Goal: Information Seeking & Learning: Learn about a topic

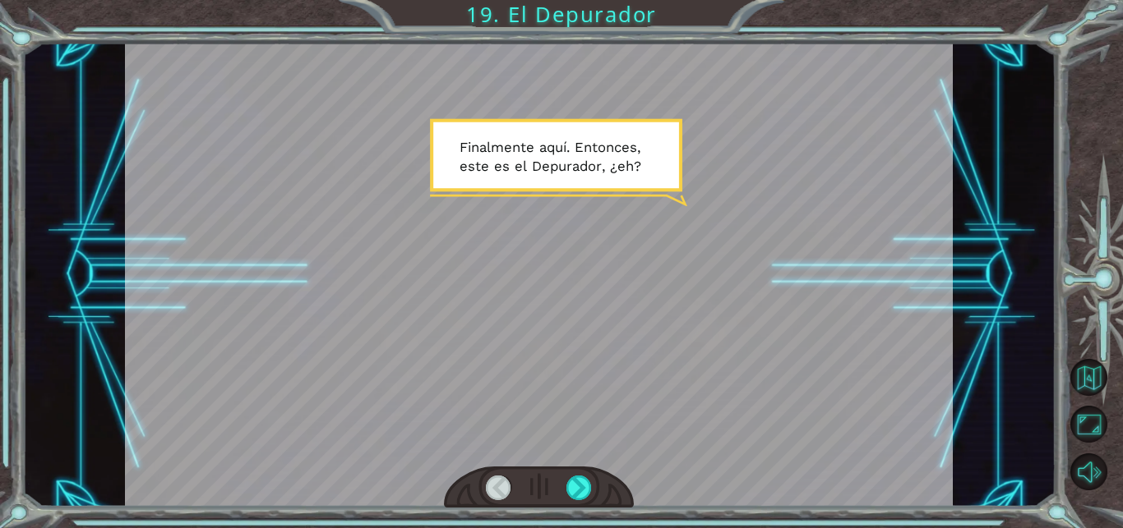
click at [731, 308] on div at bounding box center [538, 274] width 827 height 465
click at [588, 484] on div at bounding box center [578, 488] width 25 height 25
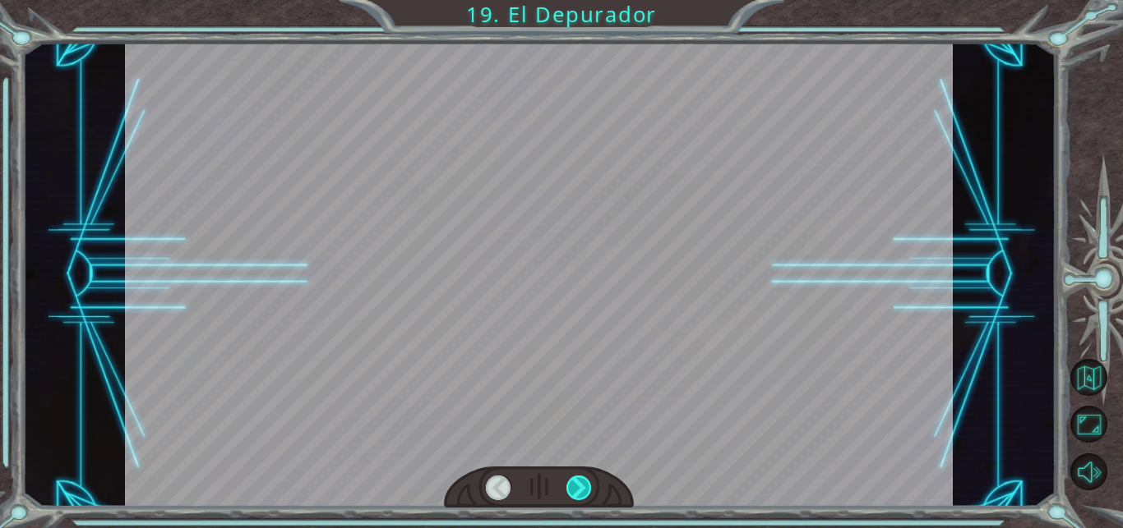
click at [587, 484] on div at bounding box center [578, 488] width 25 height 25
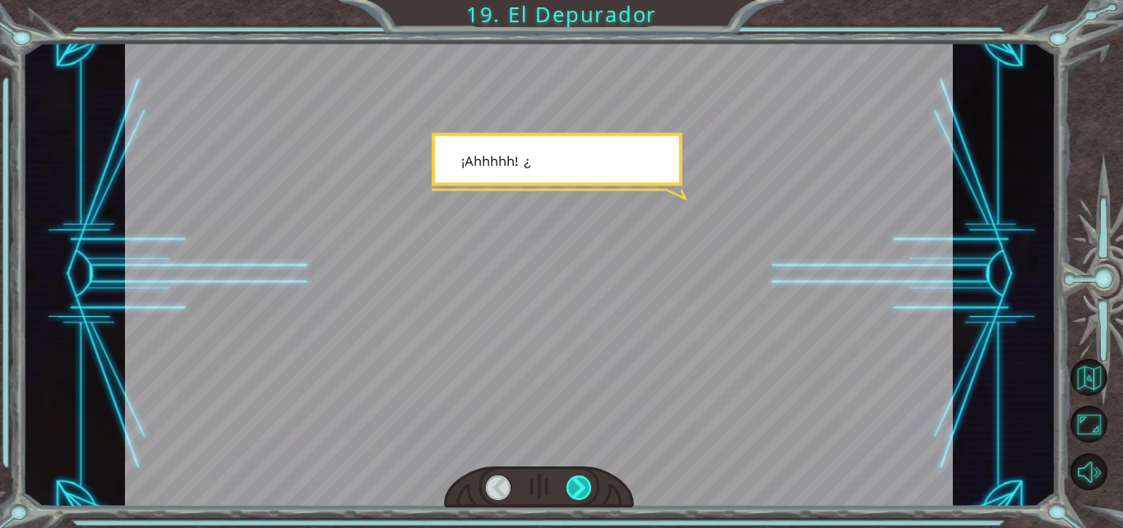
click at [587, 484] on div at bounding box center [578, 488] width 25 height 25
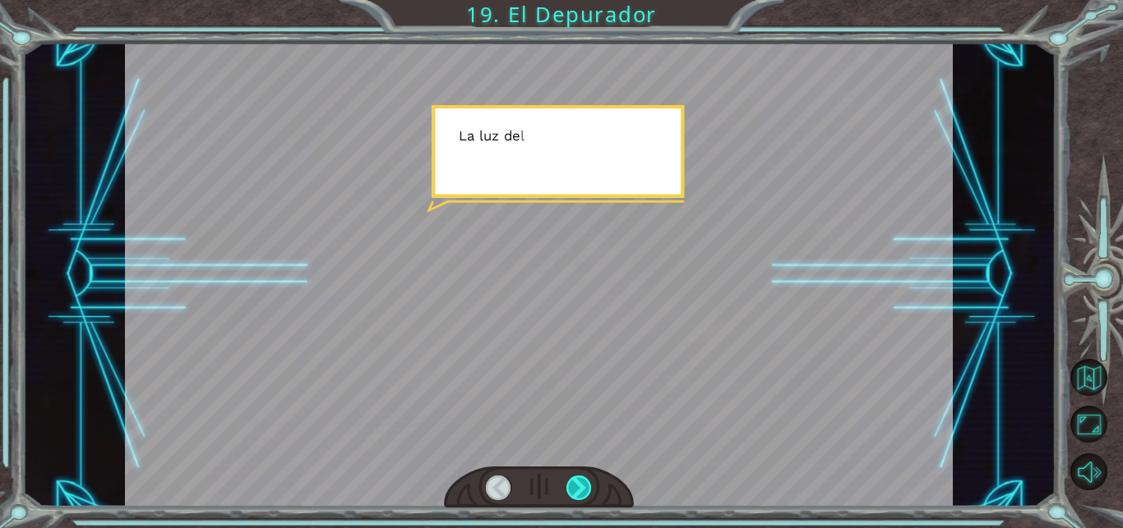
click at [587, 484] on div at bounding box center [578, 488] width 25 height 25
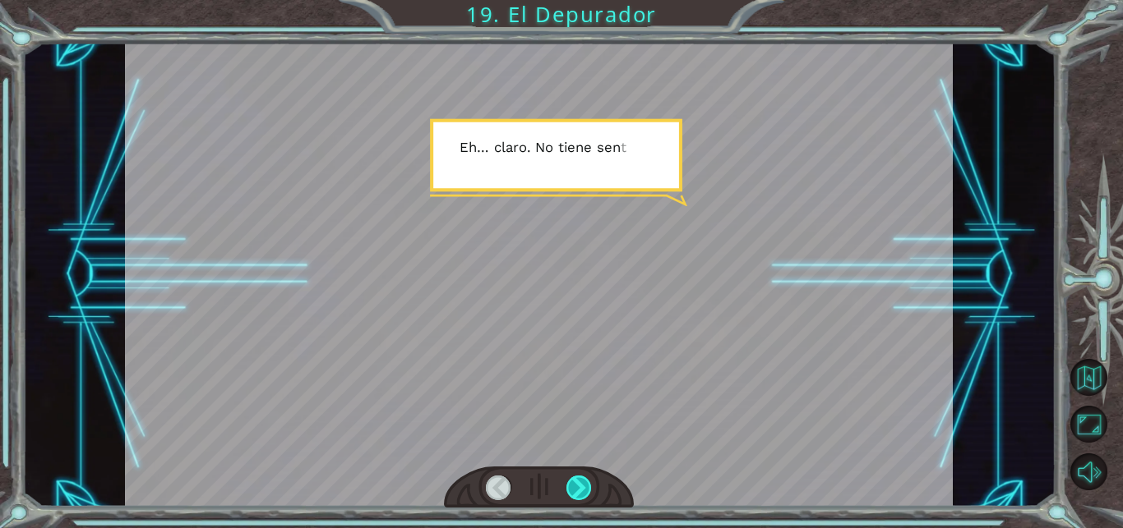
click at [587, 484] on div at bounding box center [578, 488] width 25 height 25
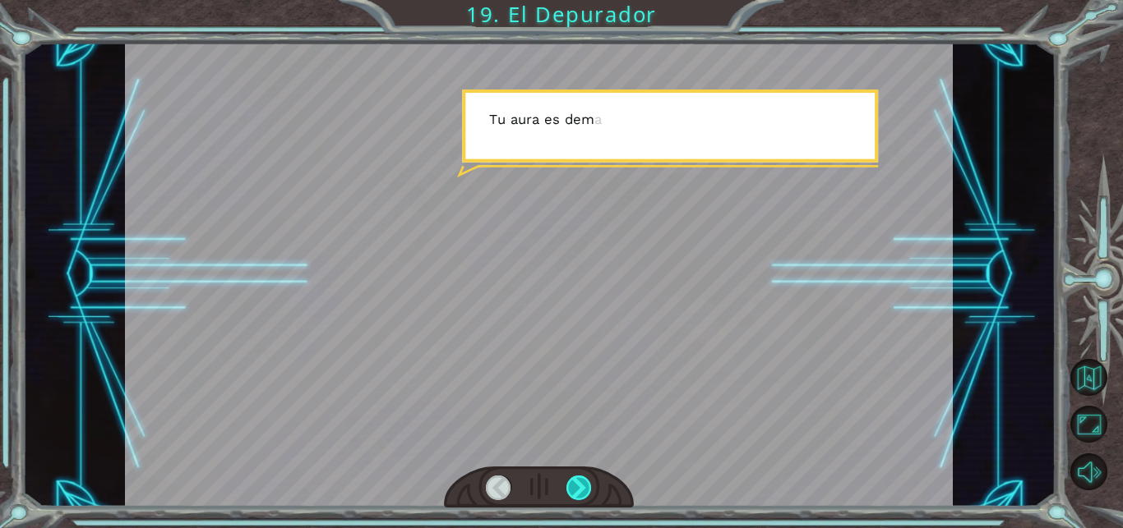
click at [587, 484] on div at bounding box center [578, 488] width 25 height 25
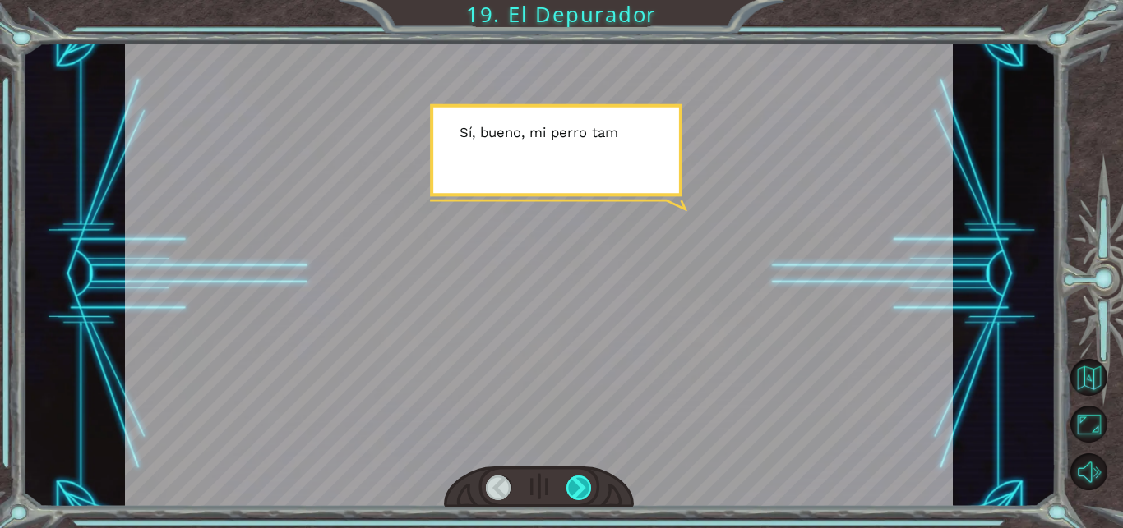
click at [587, 484] on div at bounding box center [578, 488] width 25 height 25
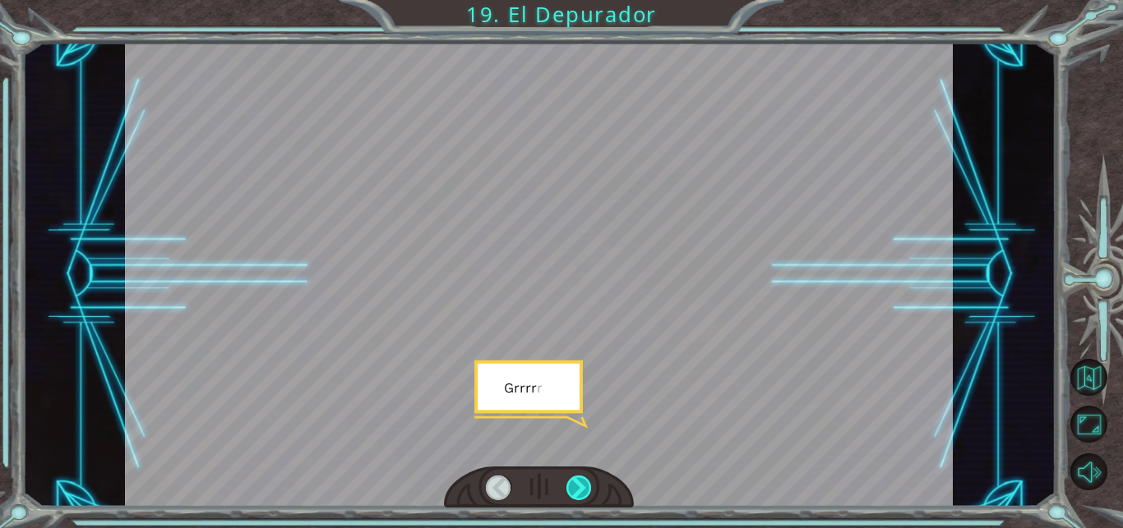
click at [587, 484] on div at bounding box center [578, 488] width 25 height 25
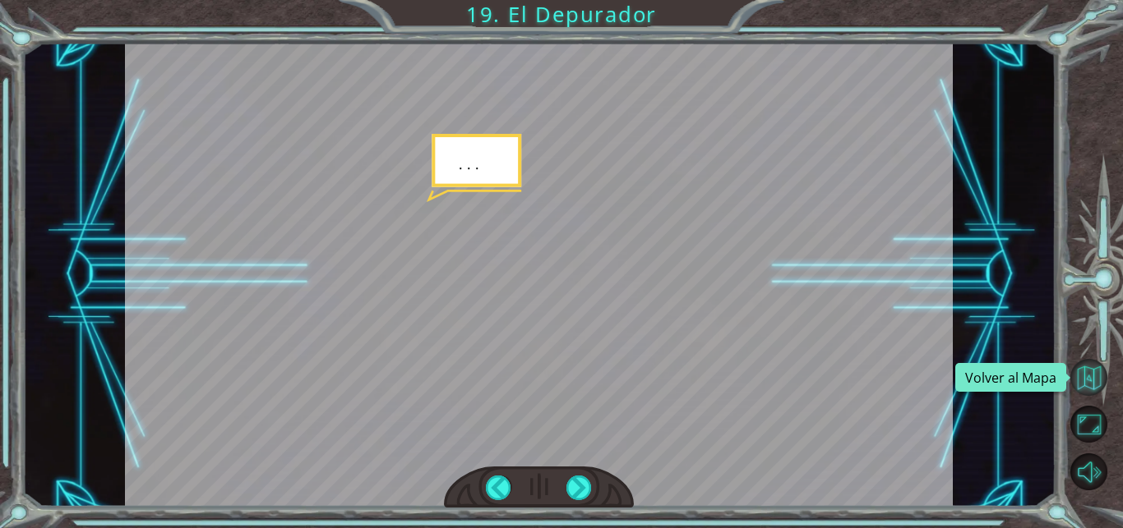
click at [1082, 385] on button "Volver al Mapa" at bounding box center [1088, 377] width 37 height 37
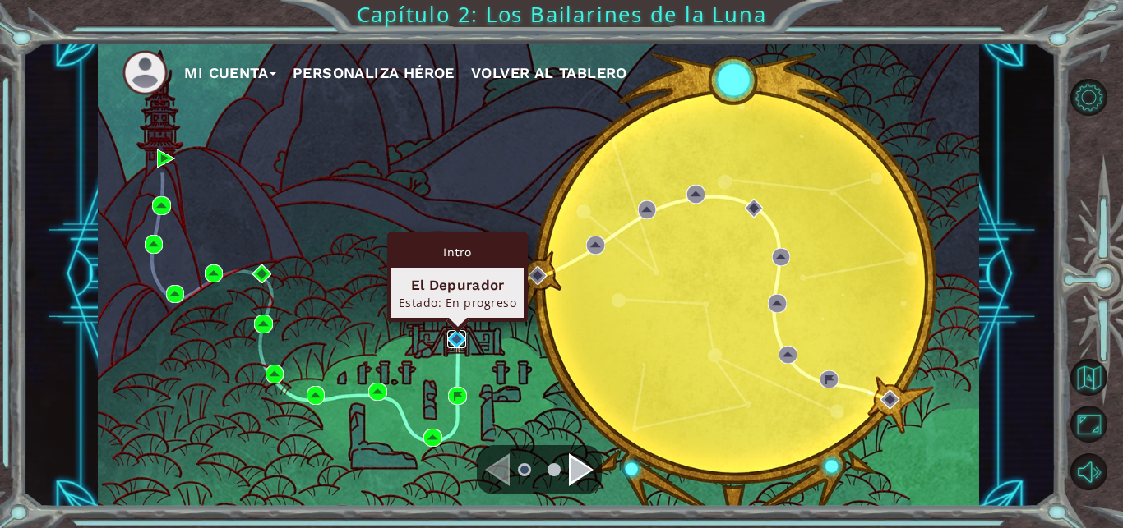
click at [457, 338] on img at bounding box center [456, 339] width 19 height 19
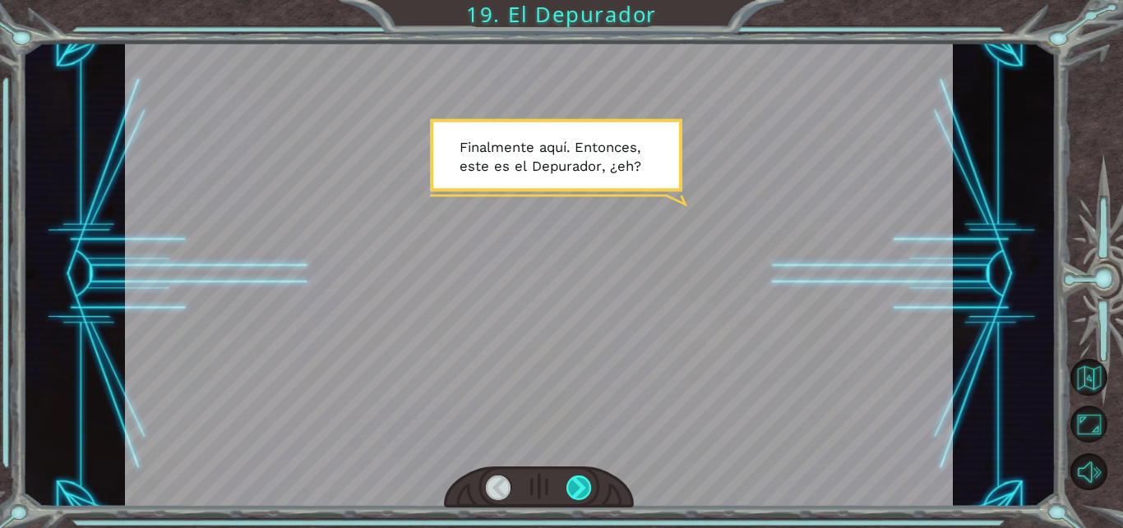
click at [578, 491] on div at bounding box center [578, 488] width 25 height 25
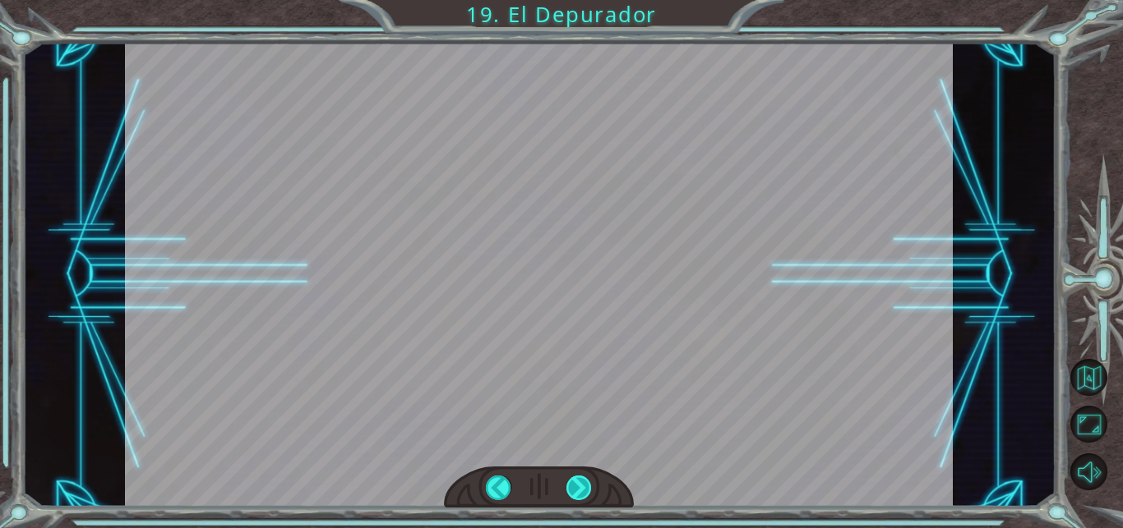
click at [579, 487] on div at bounding box center [578, 488] width 25 height 25
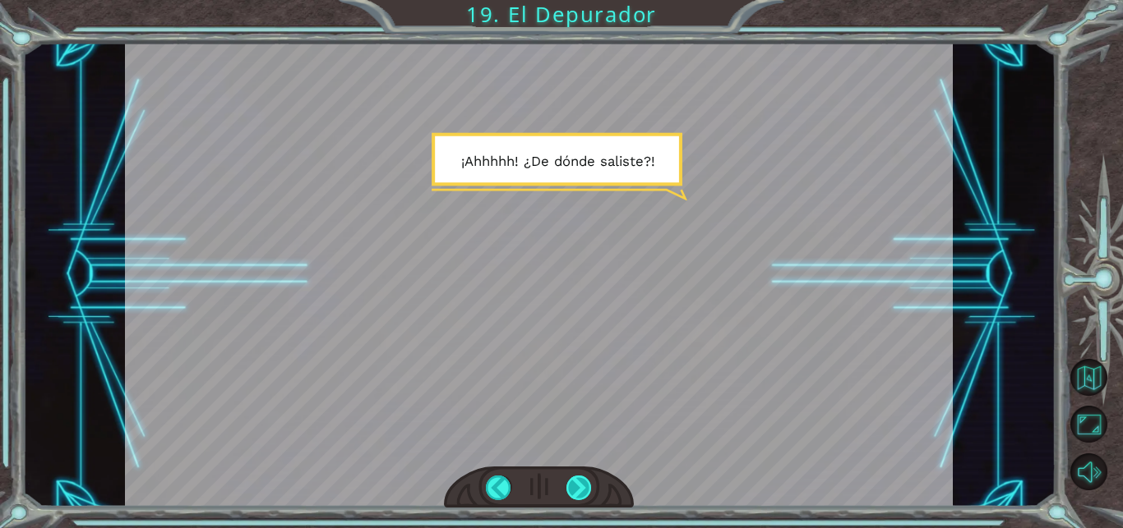
click at [579, 487] on div at bounding box center [578, 488] width 25 height 25
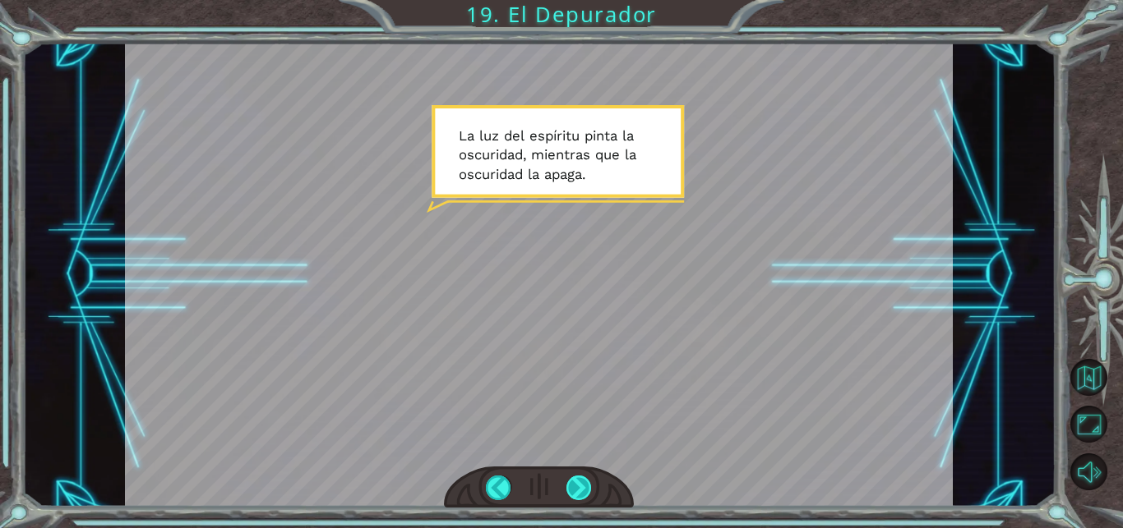
click at [579, 487] on div at bounding box center [578, 488] width 25 height 25
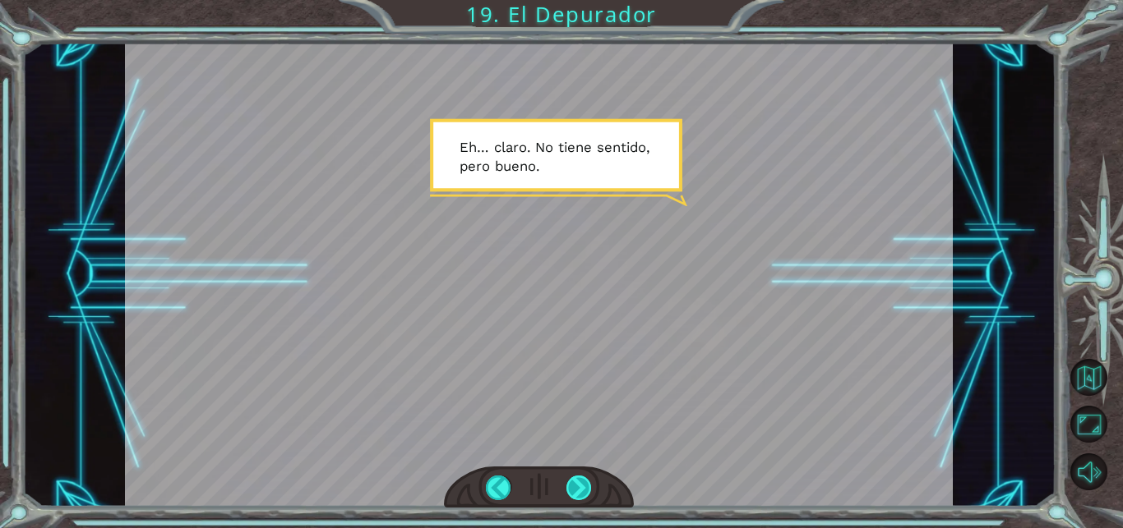
click at [579, 487] on div at bounding box center [578, 488] width 25 height 25
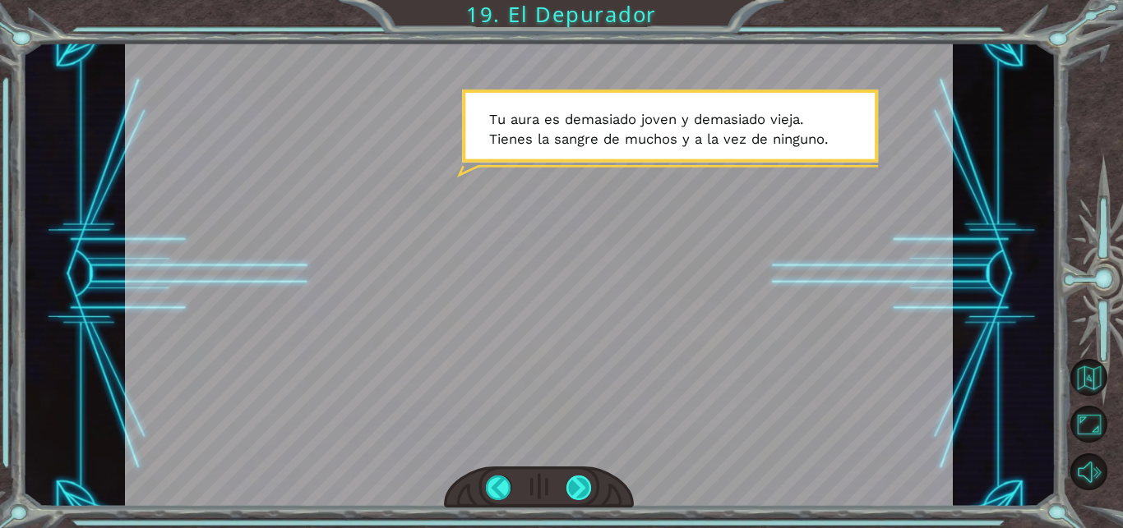
click at [579, 491] on div at bounding box center [578, 488] width 25 height 25
click at [578, 479] on div at bounding box center [578, 488] width 25 height 25
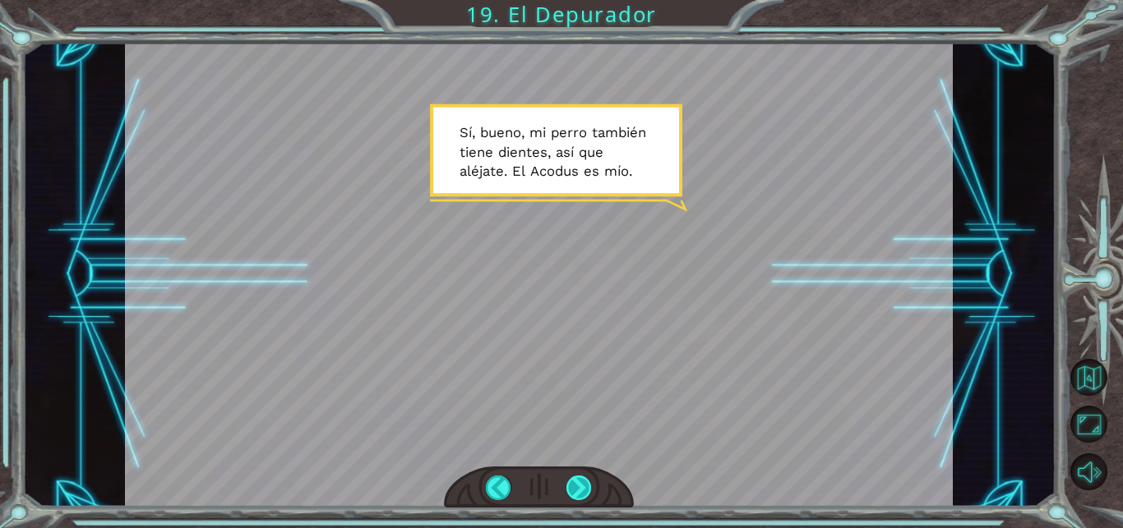
click at [579, 482] on div at bounding box center [578, 488] width 25 height 25
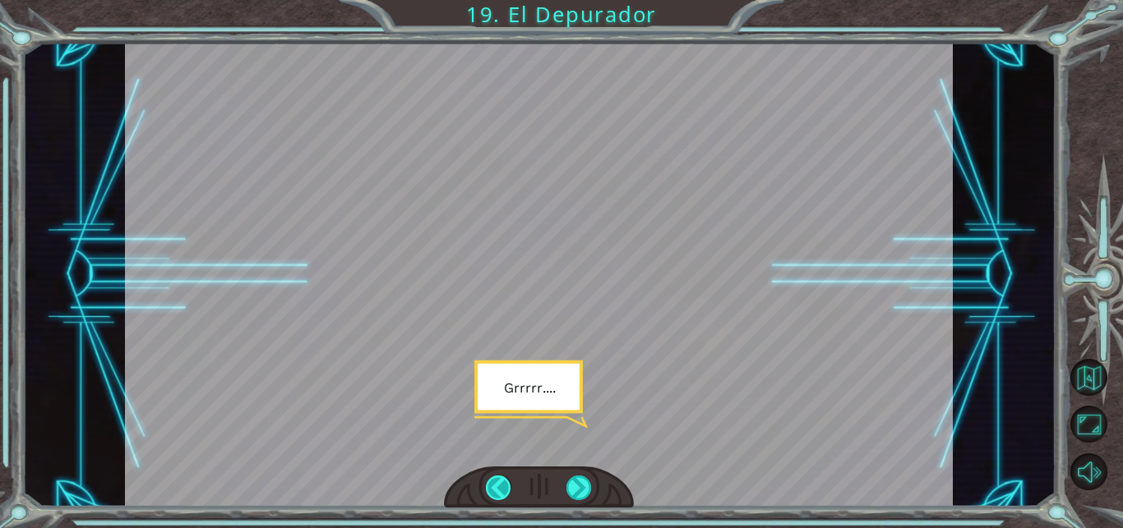
click at [504, 484] on div at bounding box center [498, 488] width 25 height 25
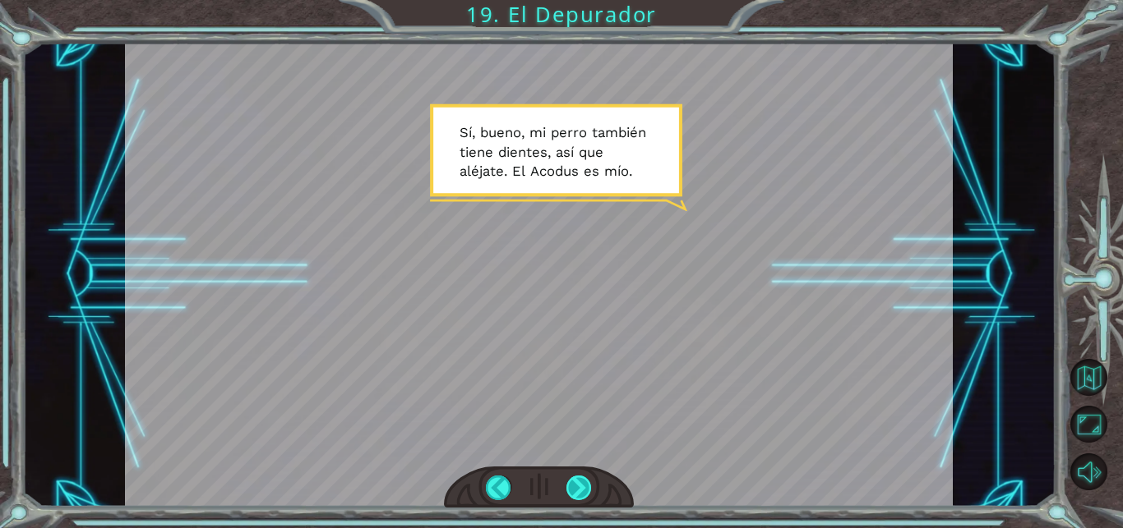
click at [580, 495] on div at bounding box center [578, 488] width 25 height 25
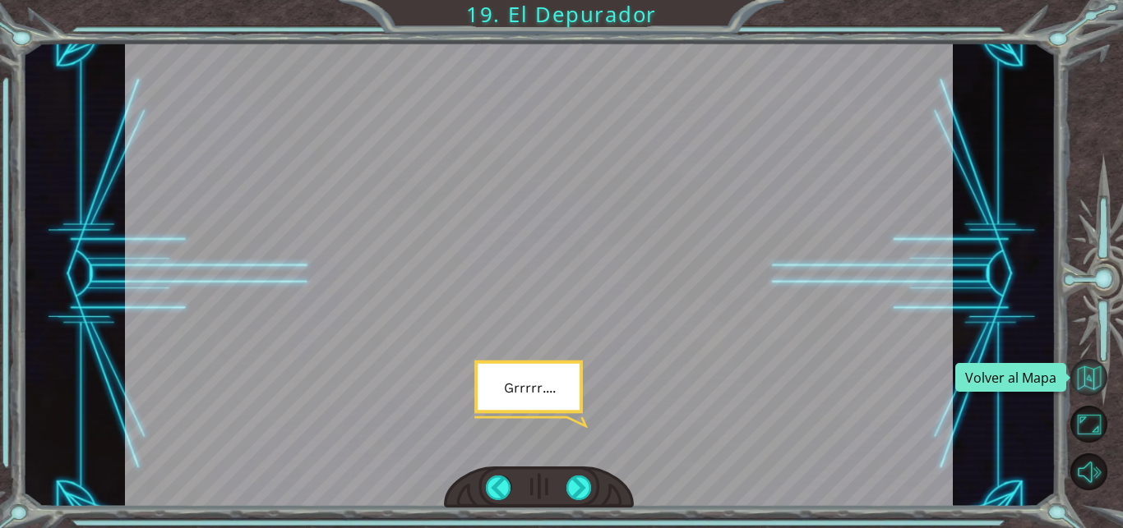
click at [1086, 366] on button "Volver al Mapa" at bounding box center [1088, 377] width 37 height 37
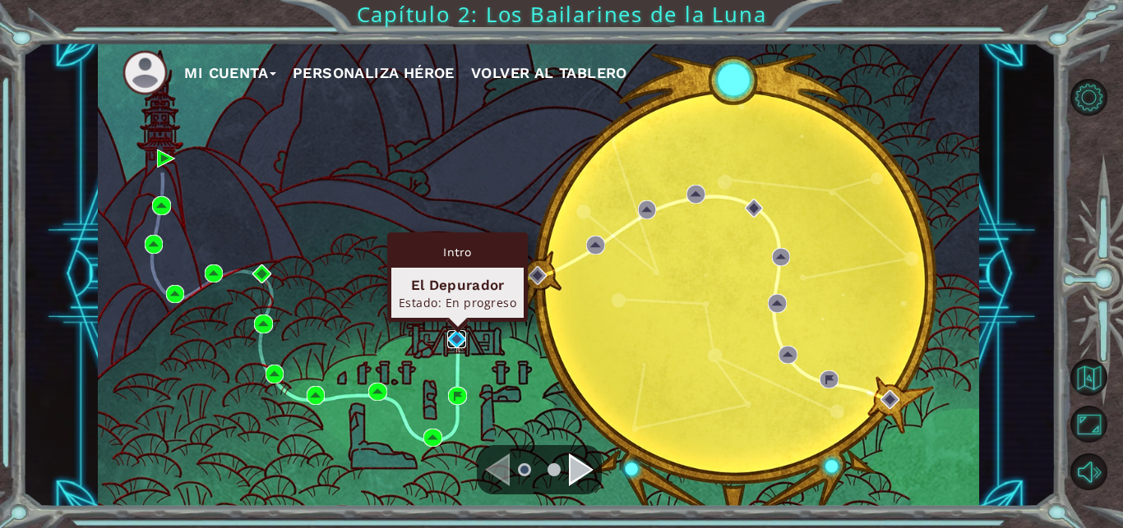
click at [454, 334] on img at bounding box center [456, 339] width 19 height 19
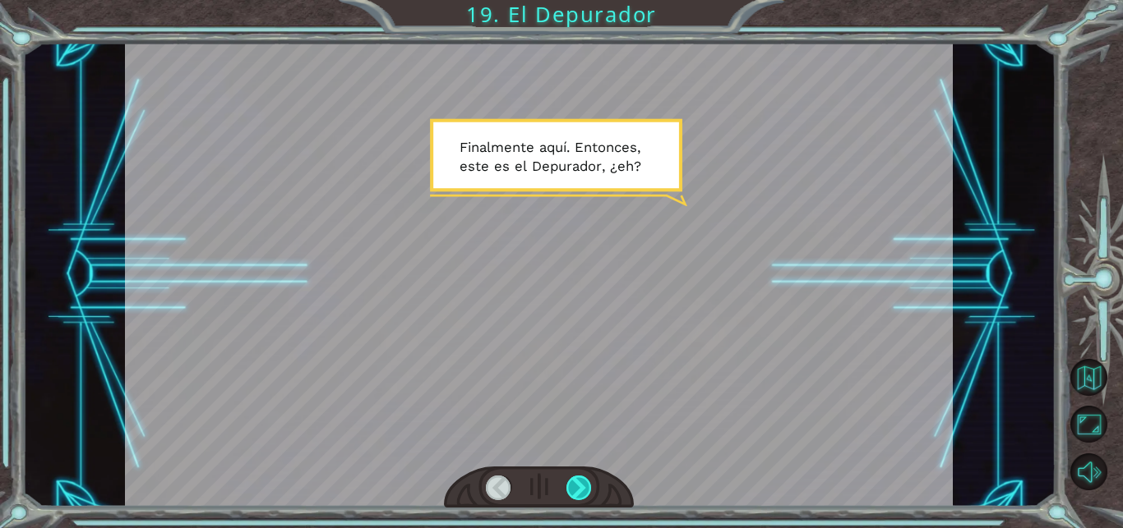
click at [585, 482] on div at bounding box center [578, 488] width 25 height 25
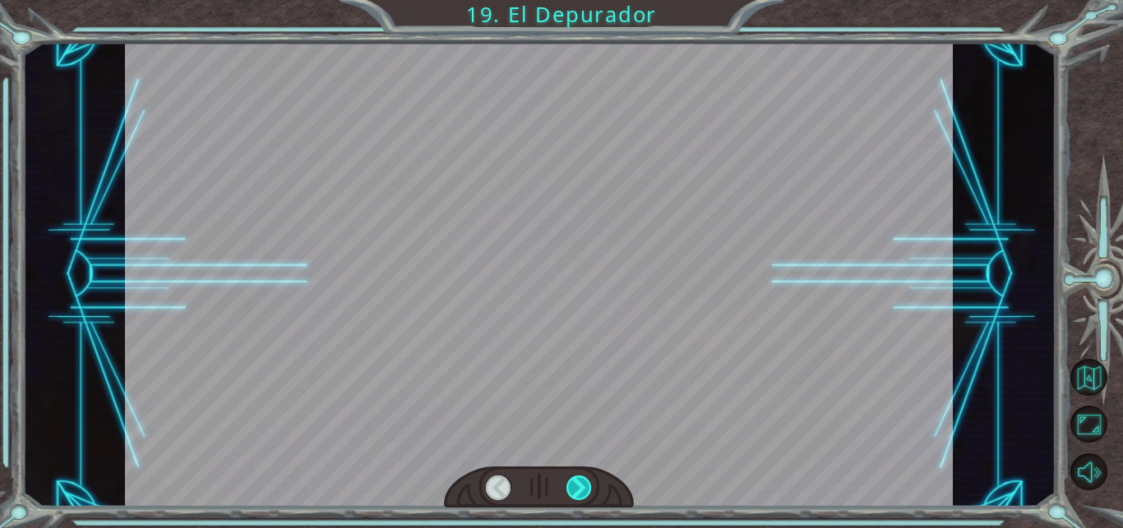
click at [585, 482] on div at bounding box center [578, 488] width 25 height 25
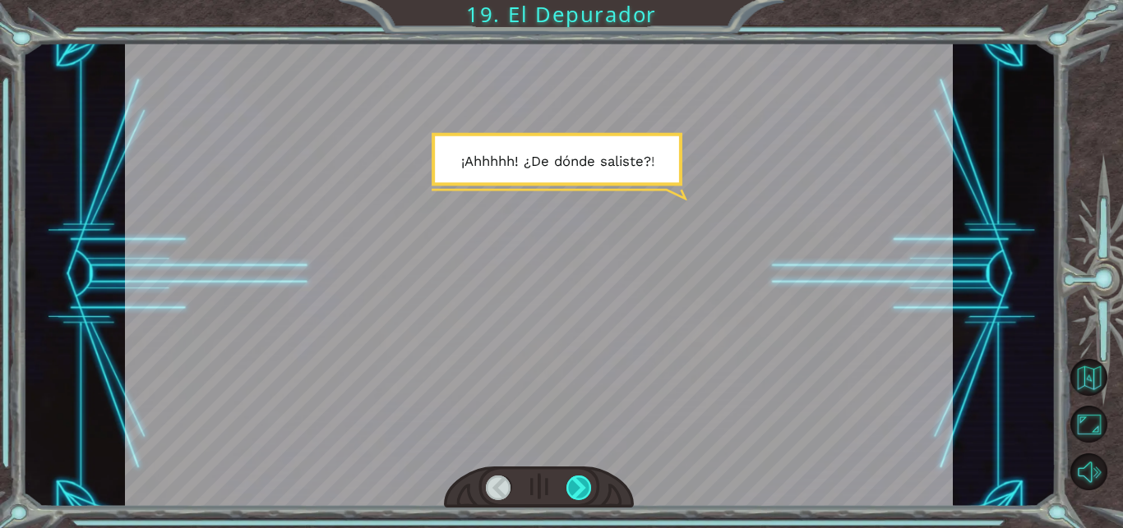
click at [585, 482] on div at bounding box center [578, 488] width 25 height 25
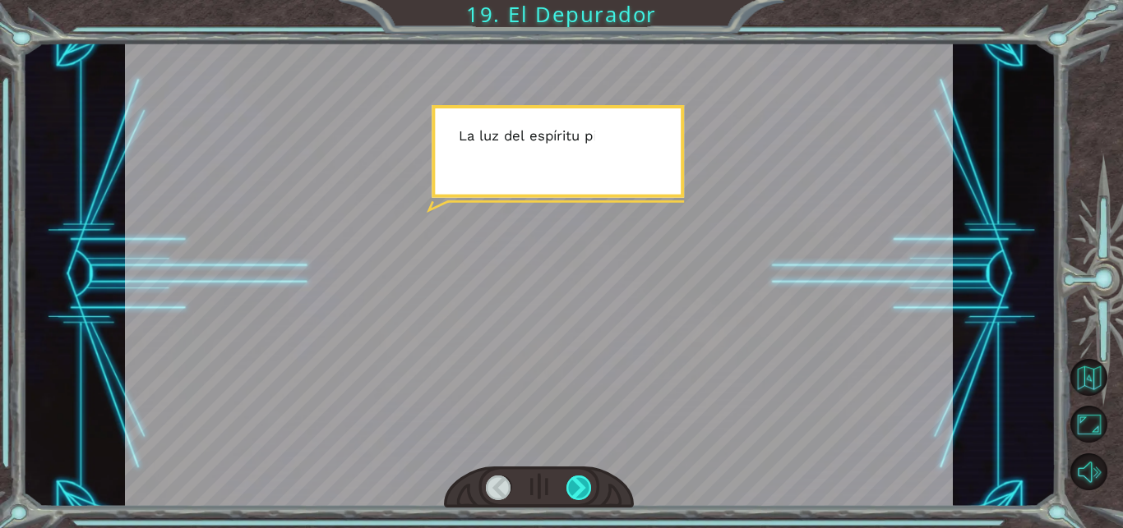
click at [585, 482] on div at bounding box center [578, 488] width 25 height 25
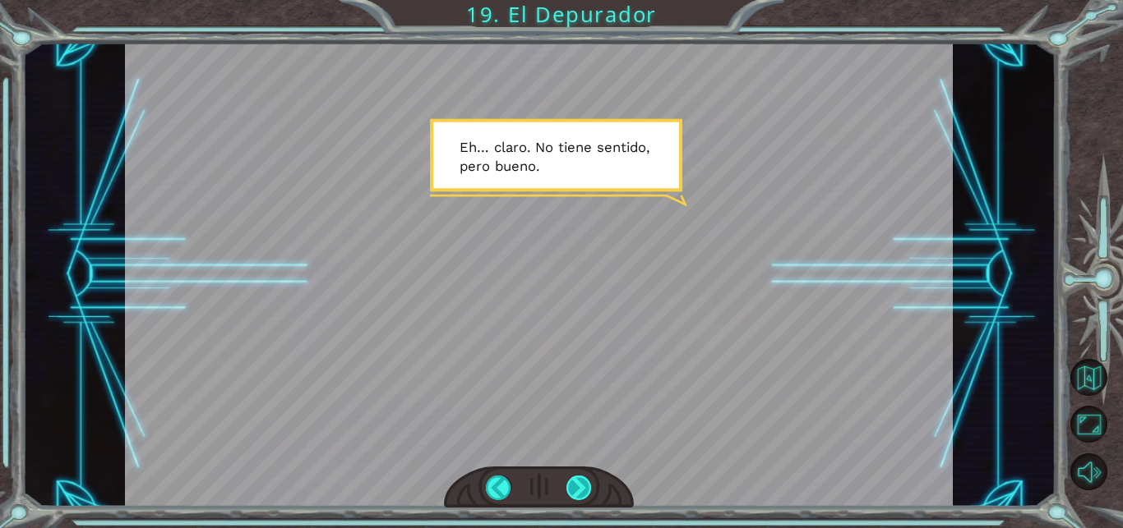
click at [585, 482] on div at bounding box center [578, 488] width 25 height 25
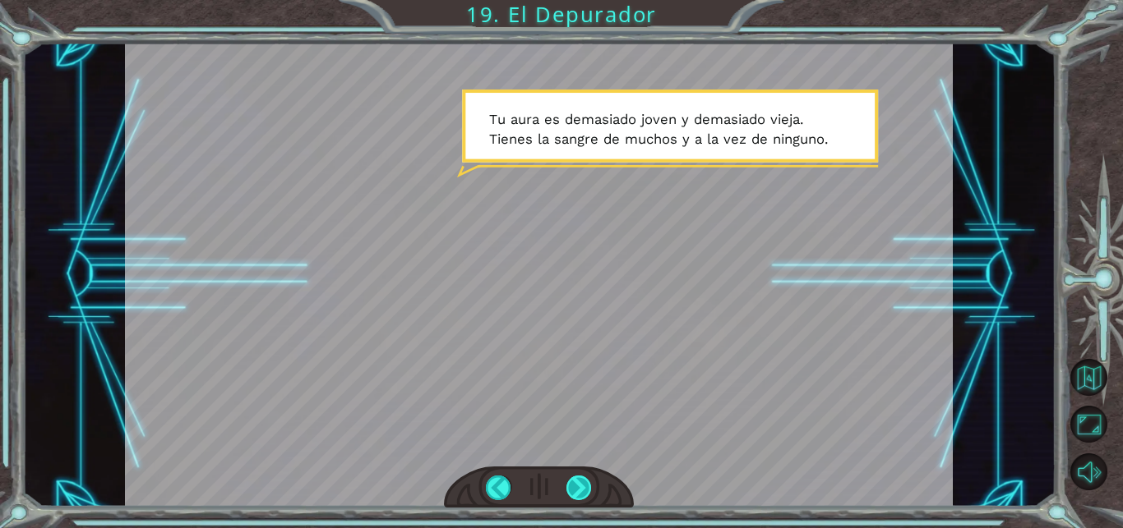
click at [583, 482] on div at bounding box center [578, 488] width 25 height 25
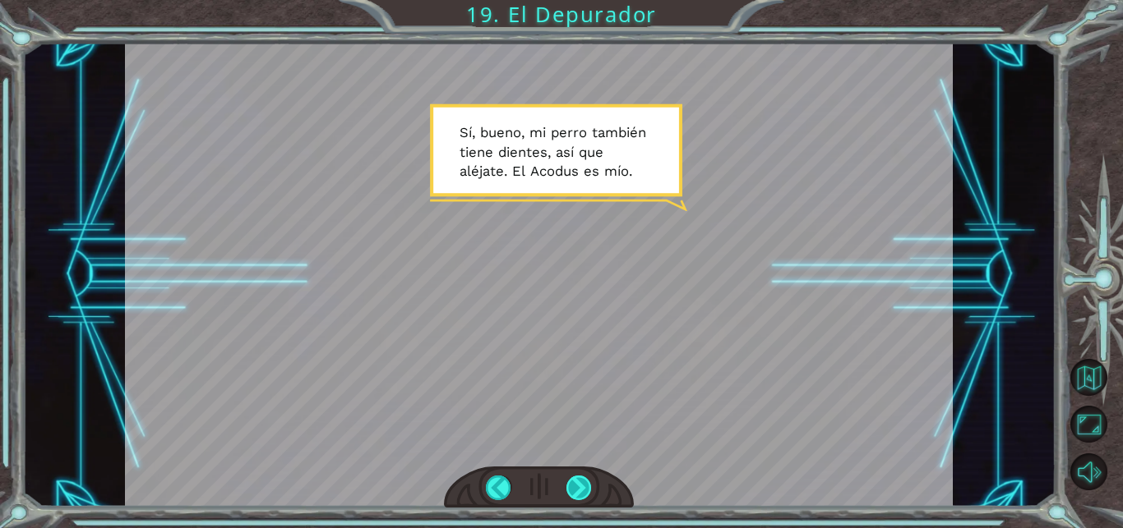
click at [583, 482] on div at bounding box center [578, 488] width 25 height 25
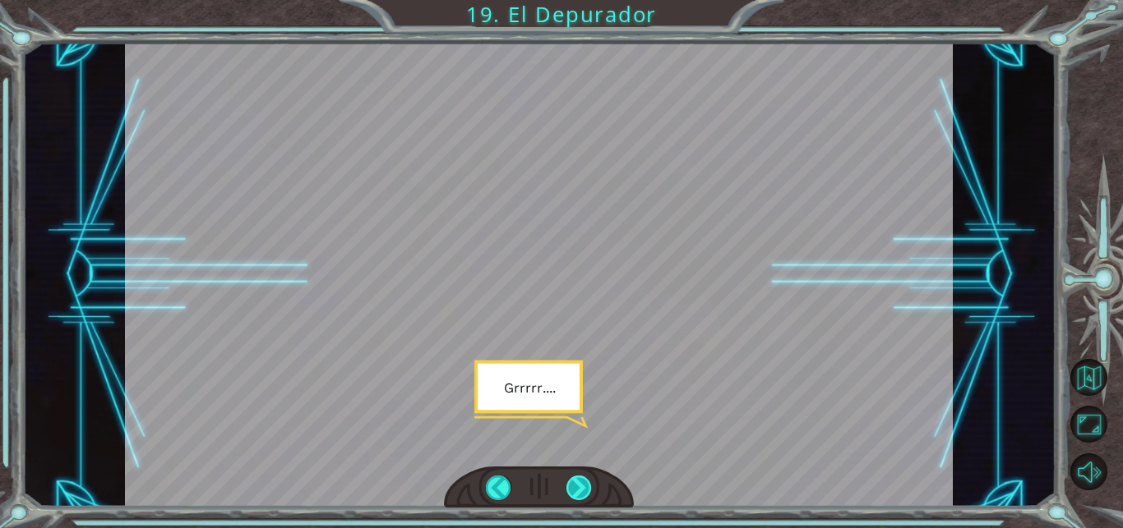
click at [583, 482] on div at bounding box center [578, 488] width 25 height 25
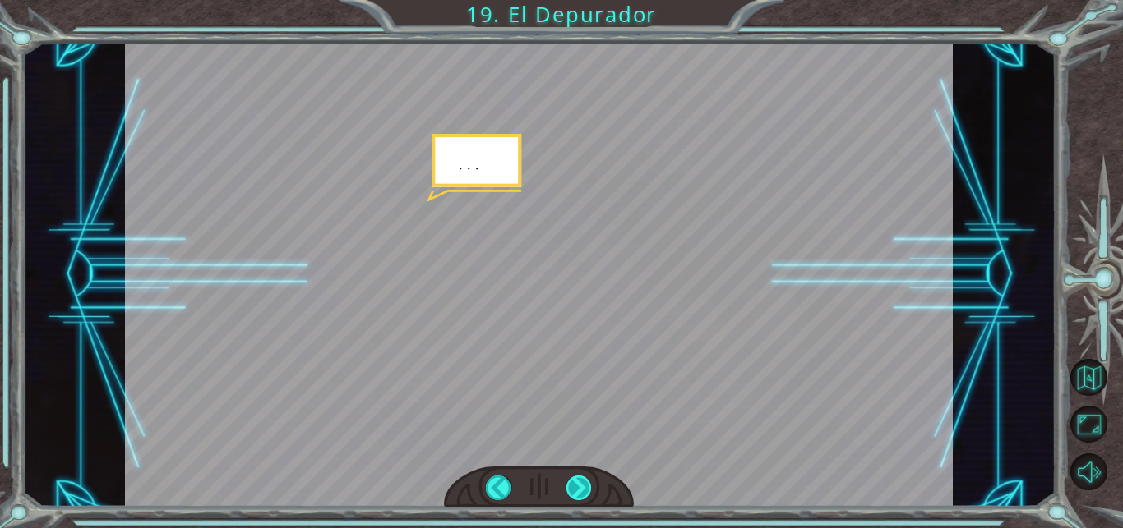
click at [583, 482] on div at bounding box center [578, 488] width 25 height 25
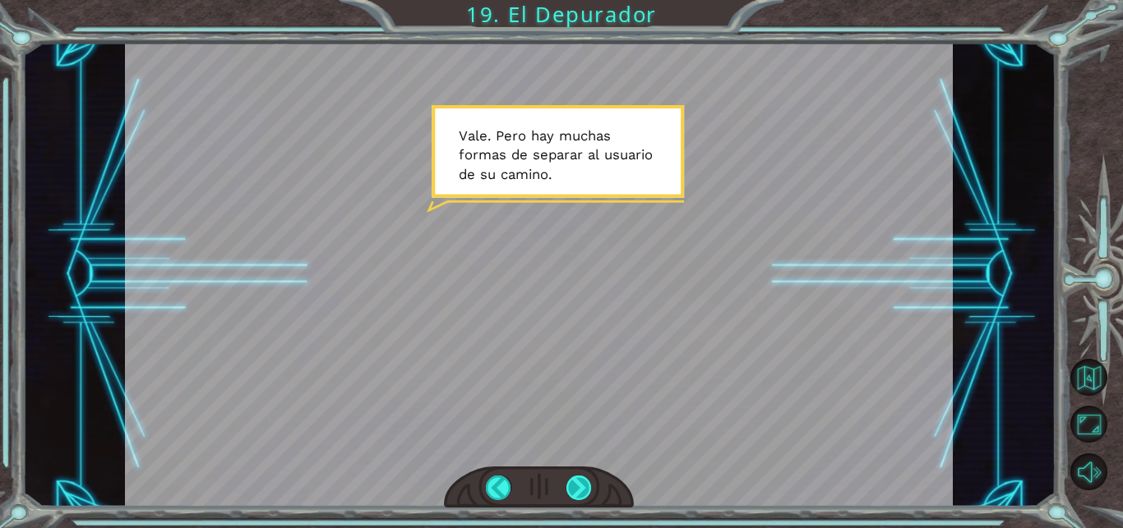
click at [583, 482] on div at bounding box center [578, 488] width 25 height 25
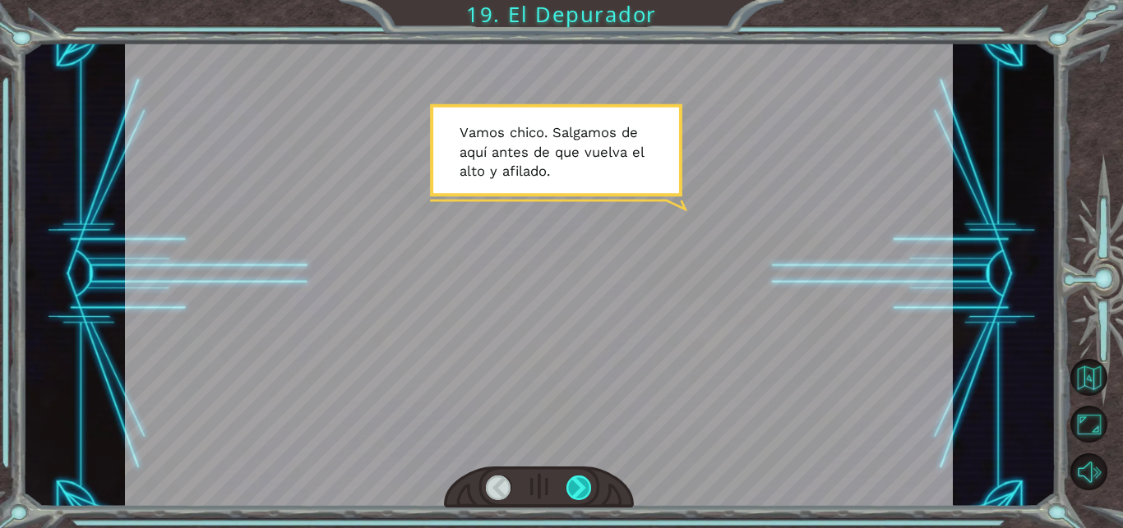
click at [583, 482] on div at bounding box center [578, 488] width 25 height 25
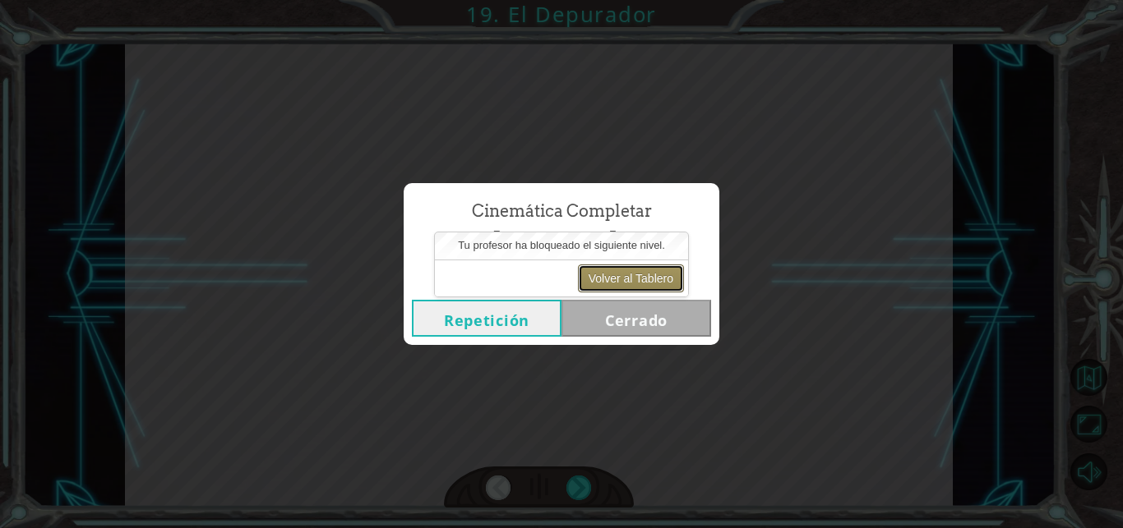
click at [652, 276] on button "Volver al Tablero" at bounding box center [631, 279] width 106 height 28
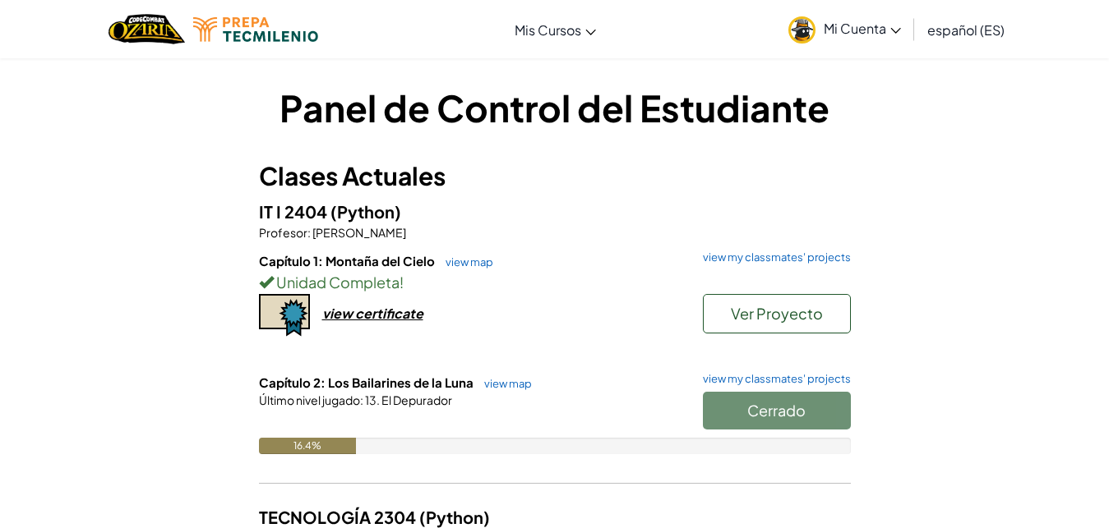
click at [1068, 144] on div "Panel de Control del Estudiante Clases Actuales IT I 2404 (Python) Profesor : […" at bounding box center [554, 430] width 1109 height 745
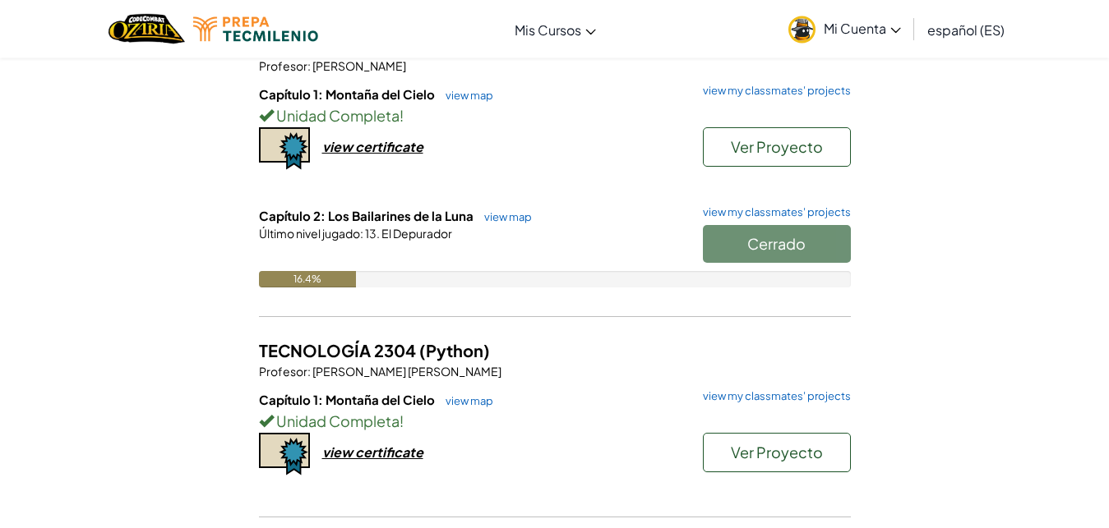
scroll to position [318, 0]
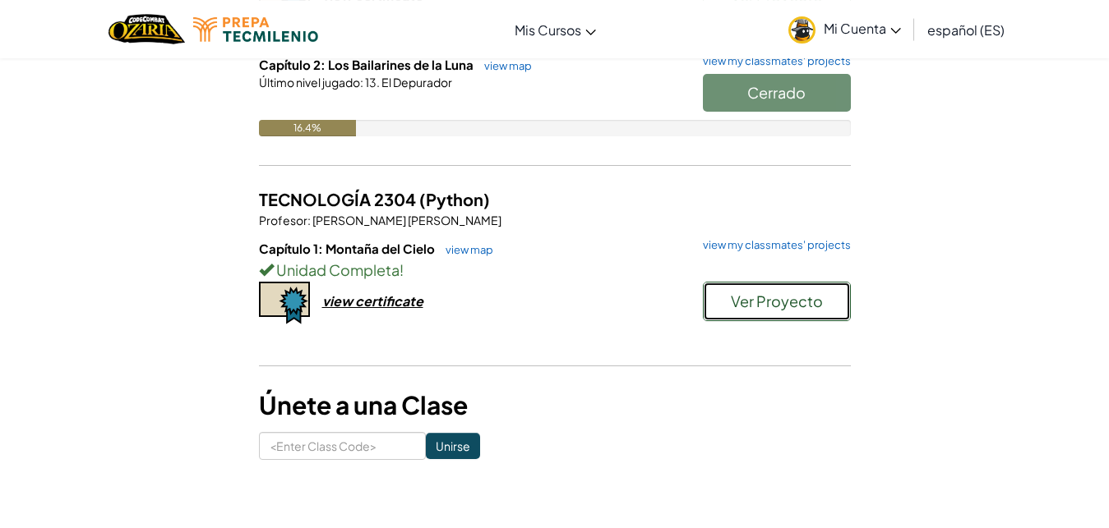
click at [812, 310] on span "Ver Proyecto" at bounding box center [777, 301] width 92 height 19
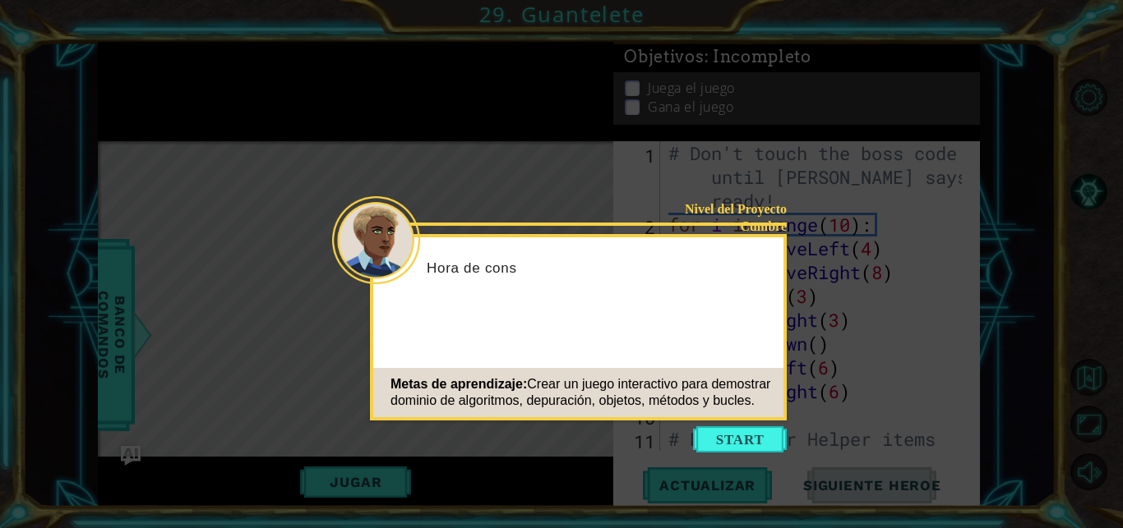
scroll to position [786, 0]
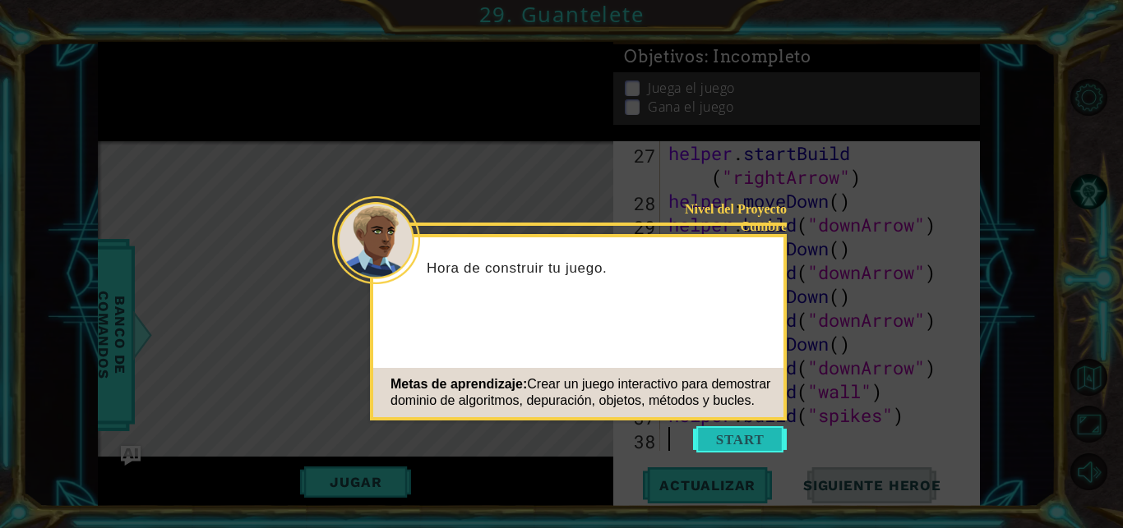
click at [753, 448] on button "Start" at bounding box center [740, 440] width 94 height 26
